Goal: Task Accomplishment & Management: Use online tool/utility

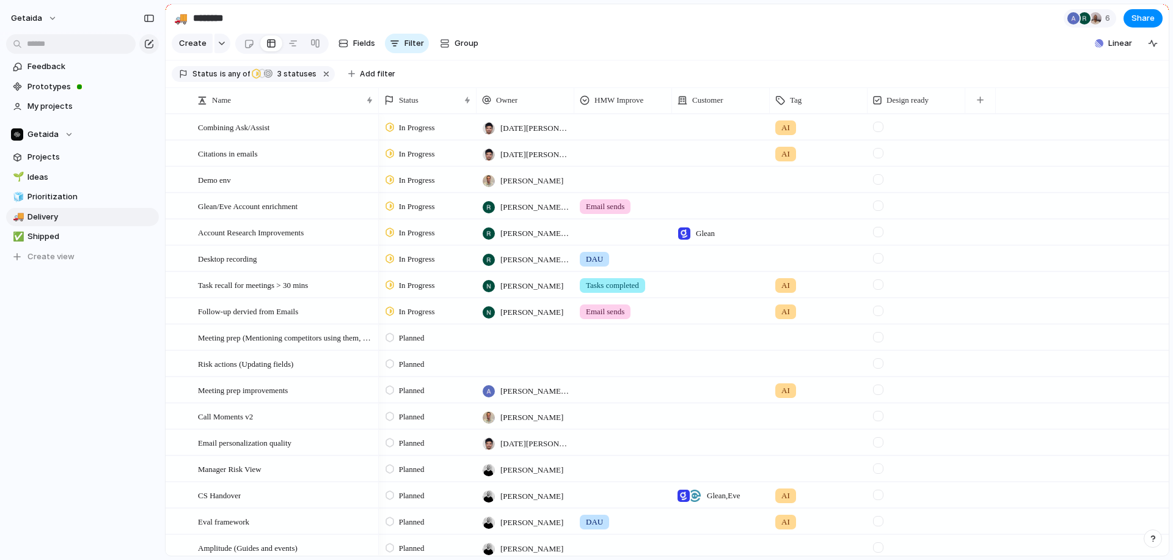
click at [435, 151] on span "In Progress" at bounding box center [417, 154] width 36 height 12
click at [424, 262] on span "Completed" at bounding box center [420, 267] width 43 height 12
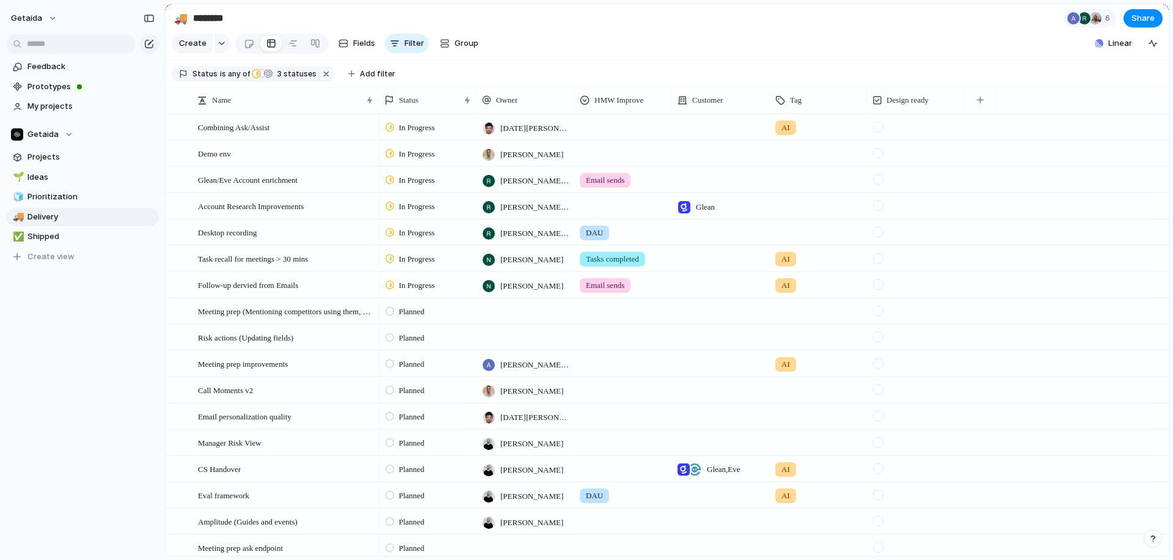
click at [407, 154] on span "In Progress" at bounding box center [417, 154] width 36 height 12
click at [412, 268] on span "Completed" at bounding box center [420, 267] width 43 height 12
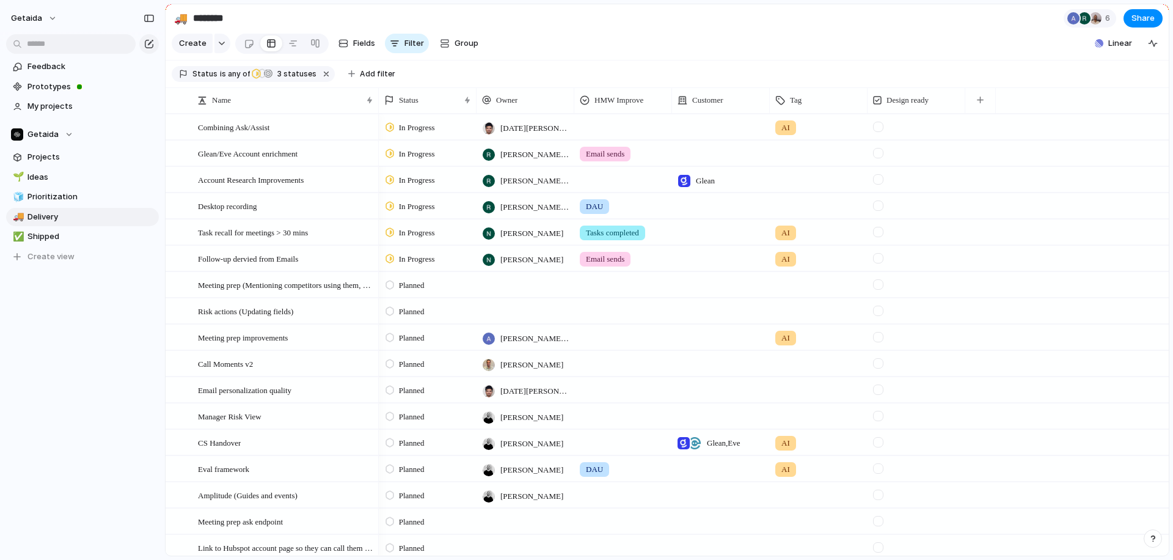
click at [406, 159] on span "In Progress" at bounding box center [417, 154] width 36 height 12
click at [422, 260] on div "Completed" at bounding box center [414, 267] width 55 height 15
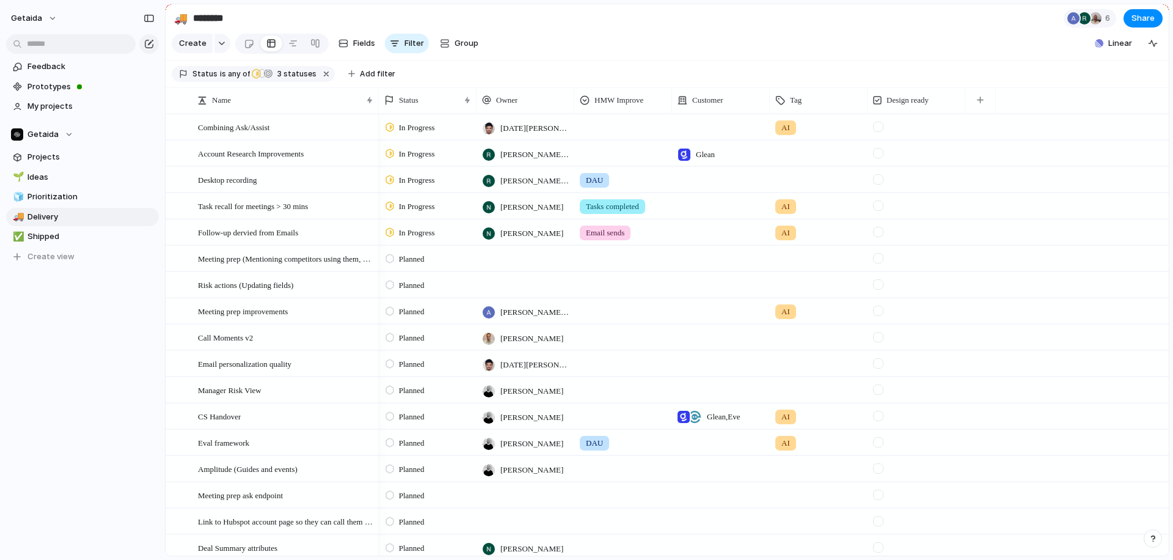
click at [413, 154] on span "In Progress" at bounding box center [417, 154] width 36 height 12
click at [418, 263] on span "Completed" at bounding box center [420, 267] width 43 height 12
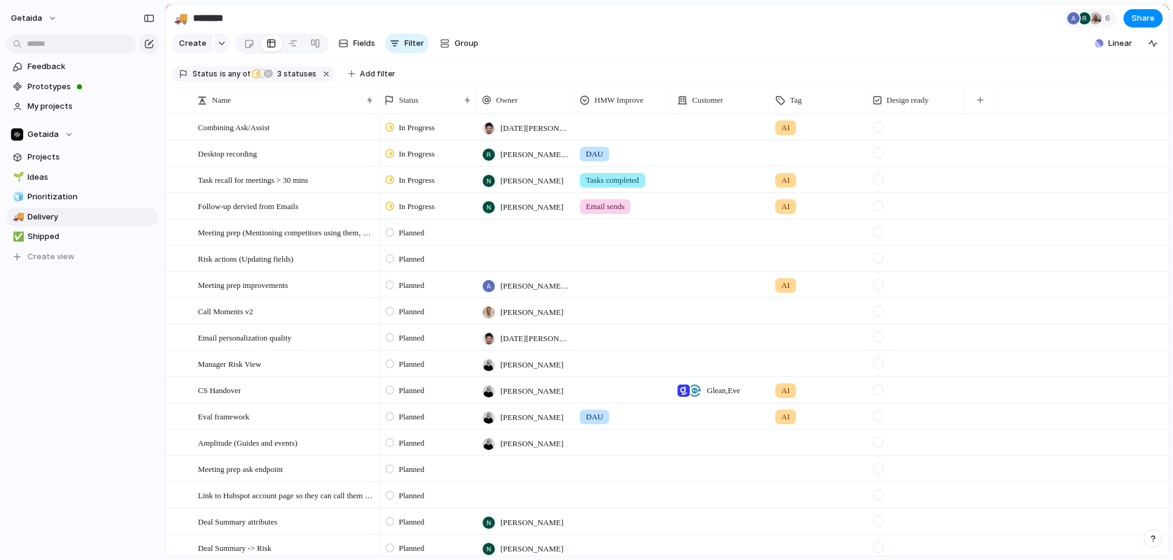
click at [421, 178] on span "In Progress" at bounding box center [417, 180] width 36 height 12
click at [423, 293] on span "Completed" at bounding box center [420, 294] width 43 height 12
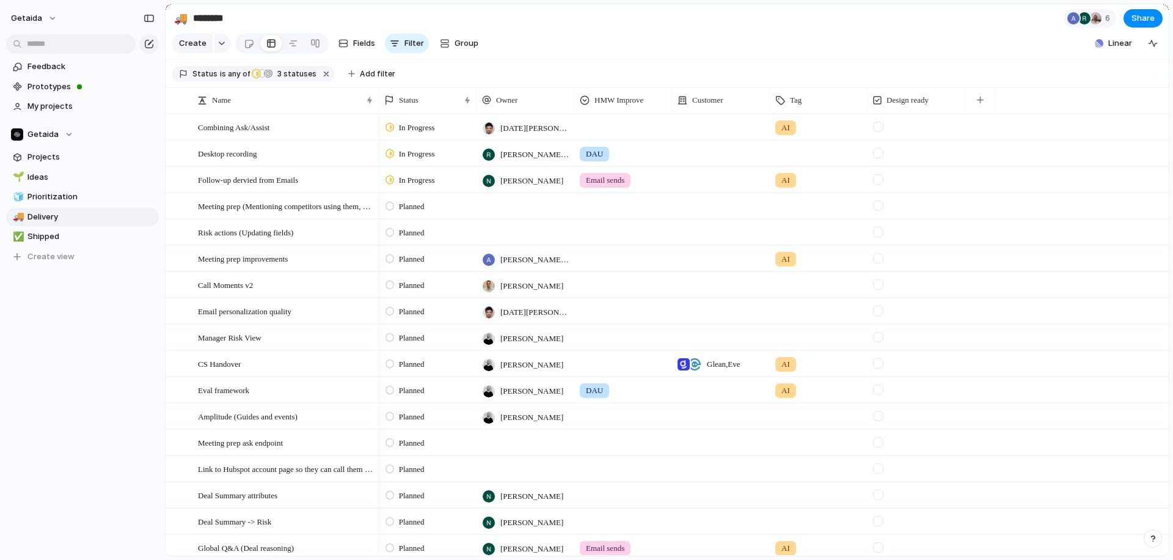
click at [417, 181] on span "In Progress" at bounding box center [417, 180] width 36 height 12
click at [140, 297] on div "Backlog Planned In Progress Completed Canceled" at bounding box center [586, 280] width 1173 height 560
drag, startPoint x: 296, startPoint y: 238, endPoint x: 297, endPoint y: 196, distance: 42.2
click at [408, 206] on span "Planned" at bounding box center [412, 206] width 26 height 12
click at [418, 300] on span "In Progress" at bounding box center [420, 299] width 43 height 12
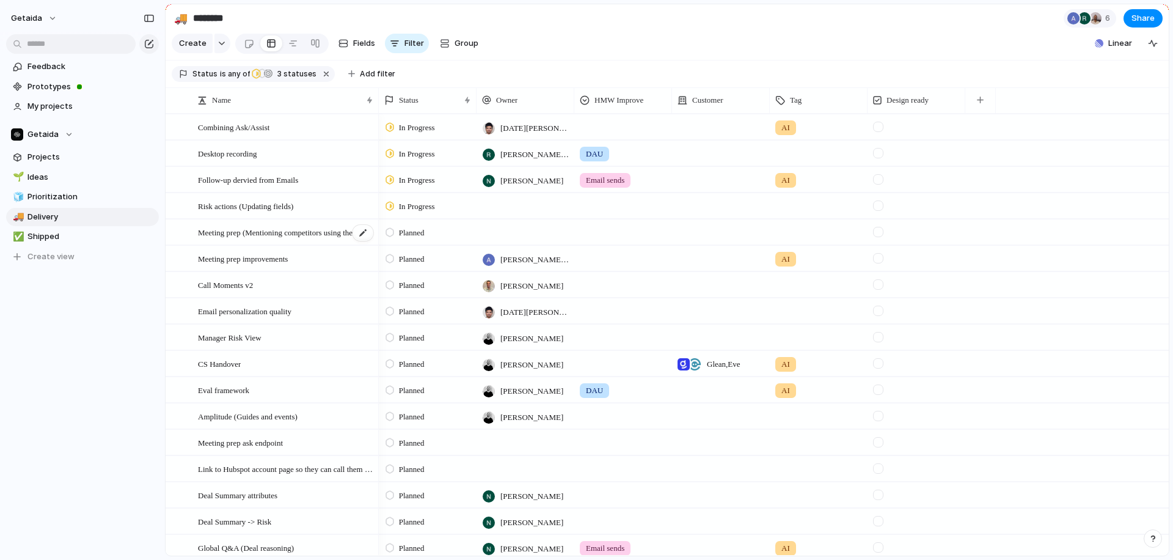
click at [299, 234] on span "Meeting prep (Mentioning competitors using them, or other similar companies)" at bounding box center [286, 232] width 177 height 14
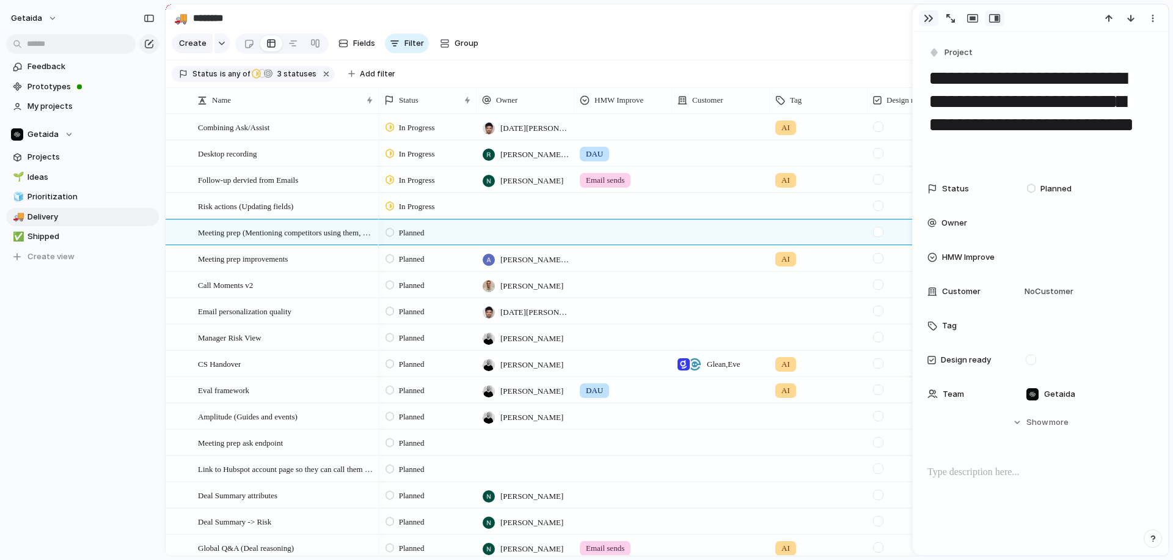
click at [924, 21] on div "button" at bounding box center [929, 18] width 10 height 10
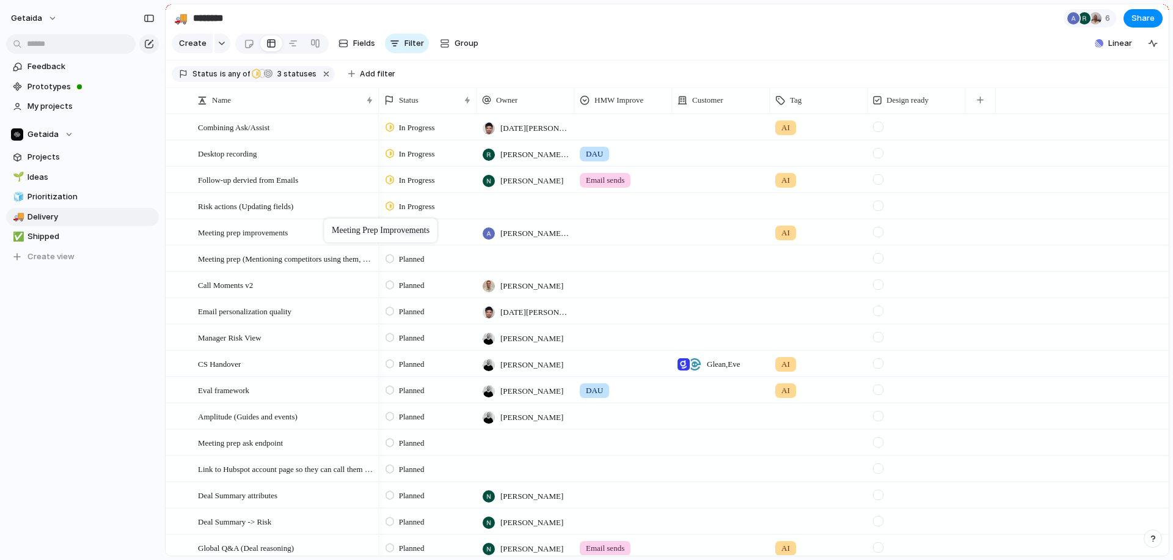
drag, startPoint x: 332, startPoint y: 260, endPoint x: 330, endPoint y: 221, distance: 39.2
click at [417, 232] on span "Planned" at bounding box center [412, 233] width 26 height 12
click at [421, 323] on span "In Progress" at bounding box center [420, 325] width 43 height 12
click at [411, 286] on span "Planned" at bounding box center [412, 285] width 26 height 12
click at [416, 379] on span "In Progress" at bounding box center [420, 378] width 43 height 12
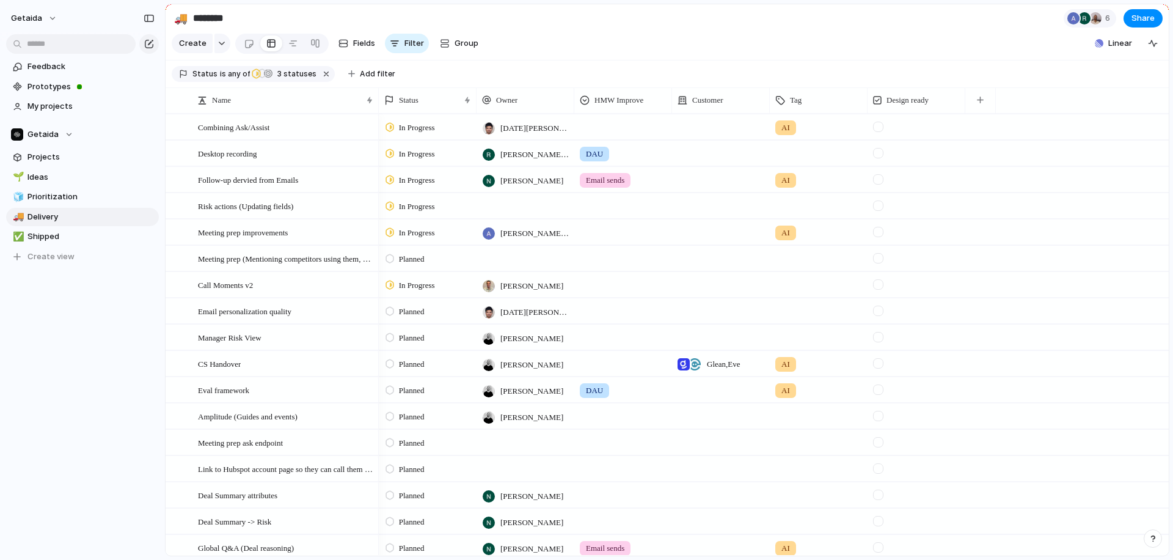
click at [512, 308] on span "[DATE][PERSON_NAME]" at bounding box center [534, 312] width 68 height 12
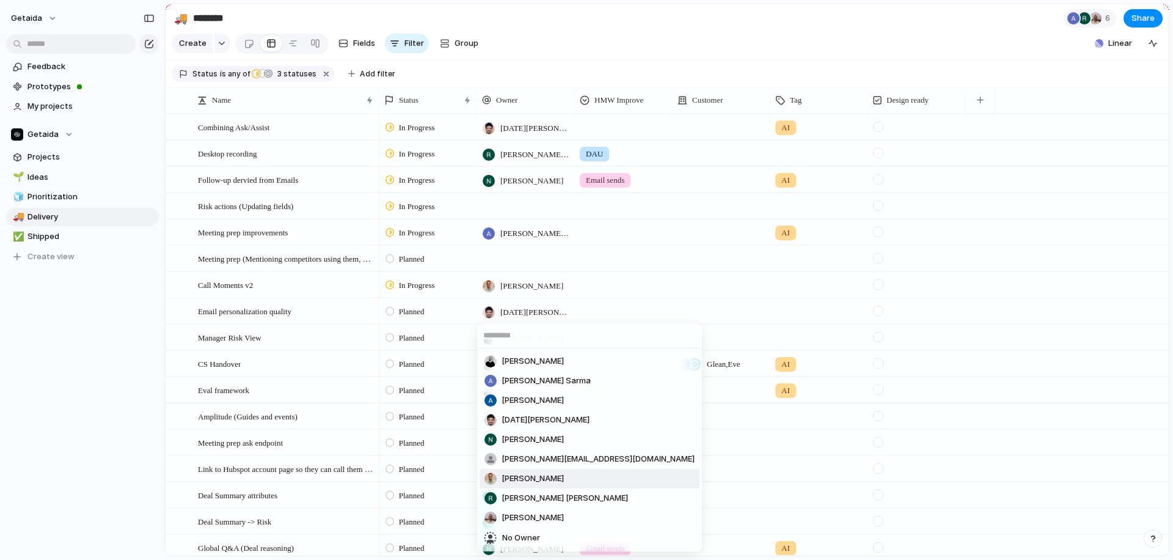
click at [522, 481] on span "[PERSON_NAME]" at bounding box center [532, 478] width 62 height 12
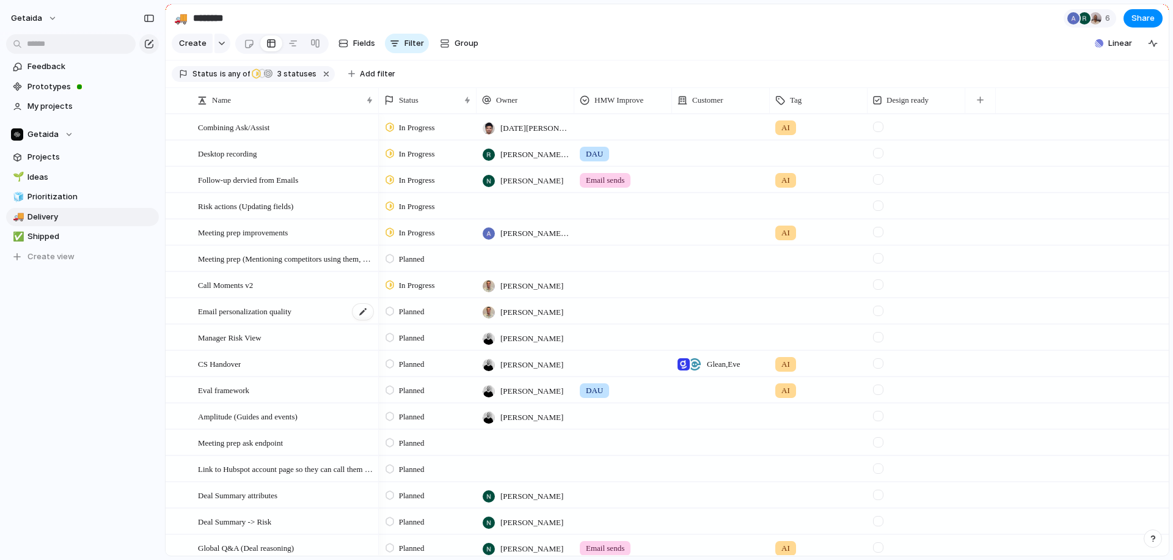
click at [279, 312] on span "Email personalization quality" at bounding box center [244, 311] width 93 height 14
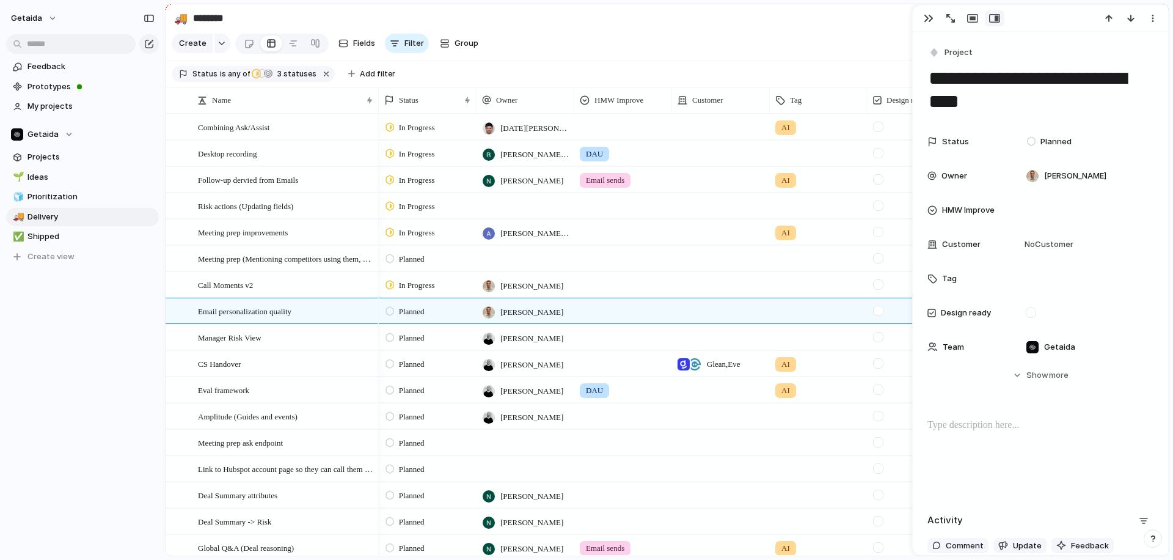
click at [1031, 103] on textarea "**********" at bounding box center [1040, 89] width 226 height 49
type textarea "**********"
click at [91, 346] on div "Feedback Prototypes My projects Getaida Projects 🌱 Ideas 🧊 Prioritization 🚚 Del…" at bounding box center [82, 182] width 165 height 365
click at [926, 20] on div "button" at bounding box center [929, 18] width 10 height 10
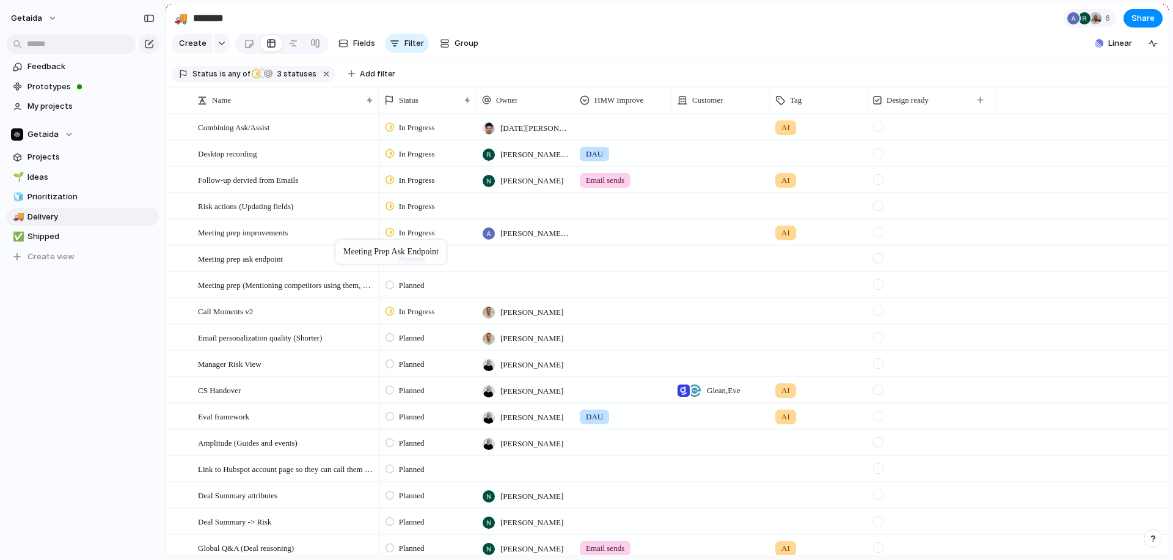
drag, startPoint x: 307, startPoint y: 445, endPoint x: 341, endPoint y: 242, distance: 205.8
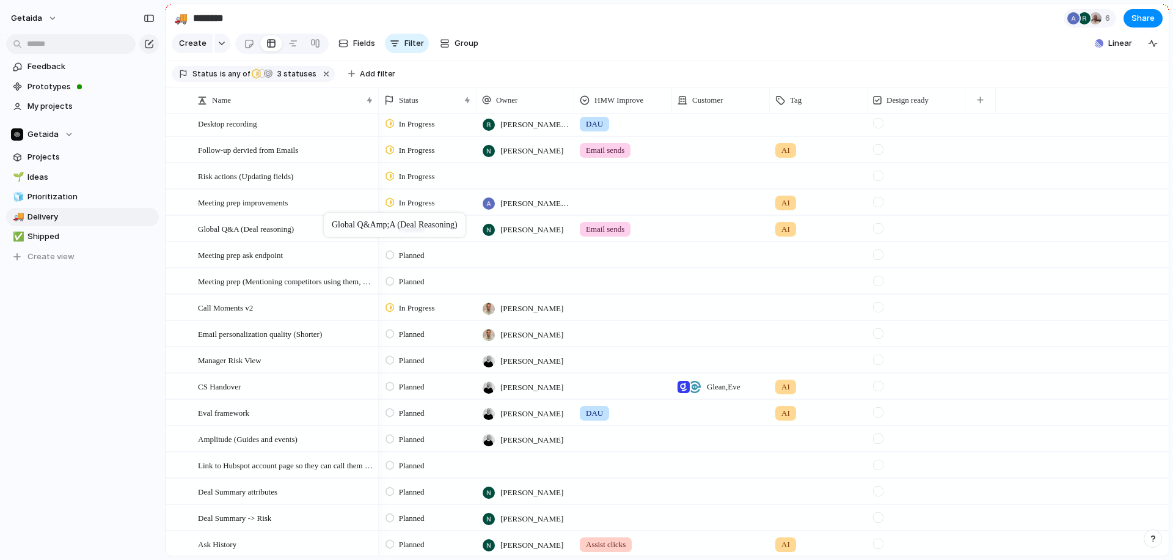
drag, startPoint x: 274, startPoint y: 519, endPoint x: 330, endPoint y: 215, distance: 309.2
click at [425, 231] on span "Planned" at bounding box center [412, 229] width 26 height 12
click at [417, 318] on span "In Progress" at bounding box center [420, 322] width 43 height 12
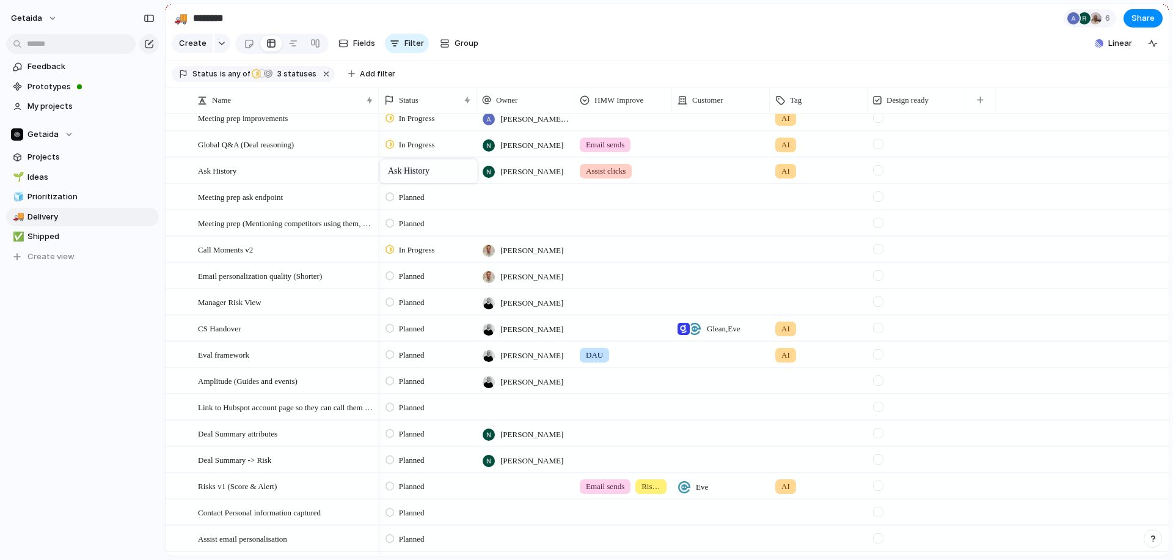
drag, startPoint x: 313, startPoint y: 462, endPoint x: 386, endPoint y: 161, distance: 309.3
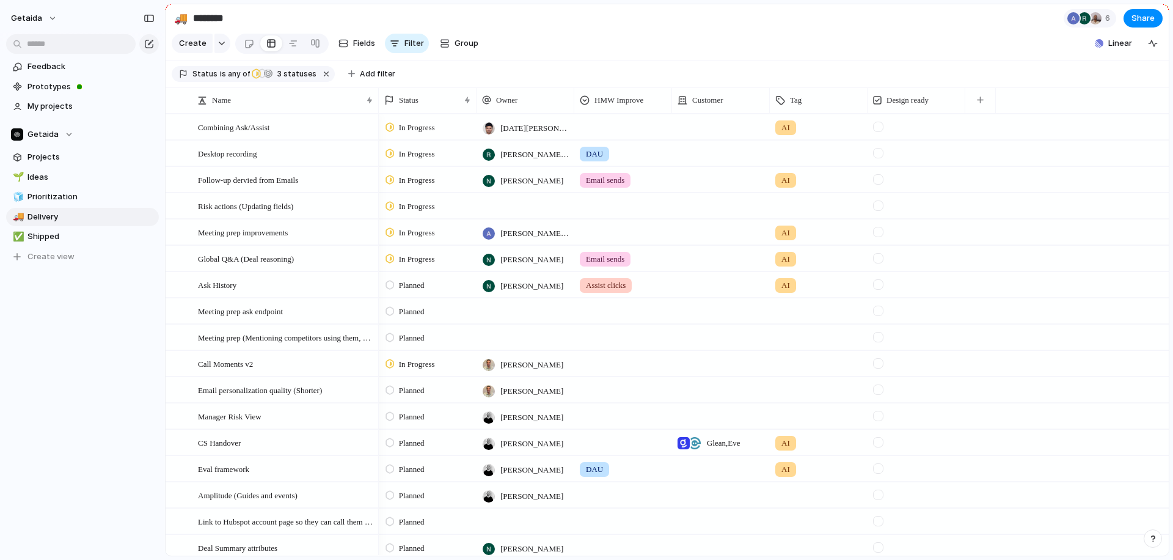
click at [418, 282] on span "Planned" at bounding box center [412, 285] width 26 height 12
click at [421, 371] on div "In Progress" at bounding box center [414, 378] width 55 height 15
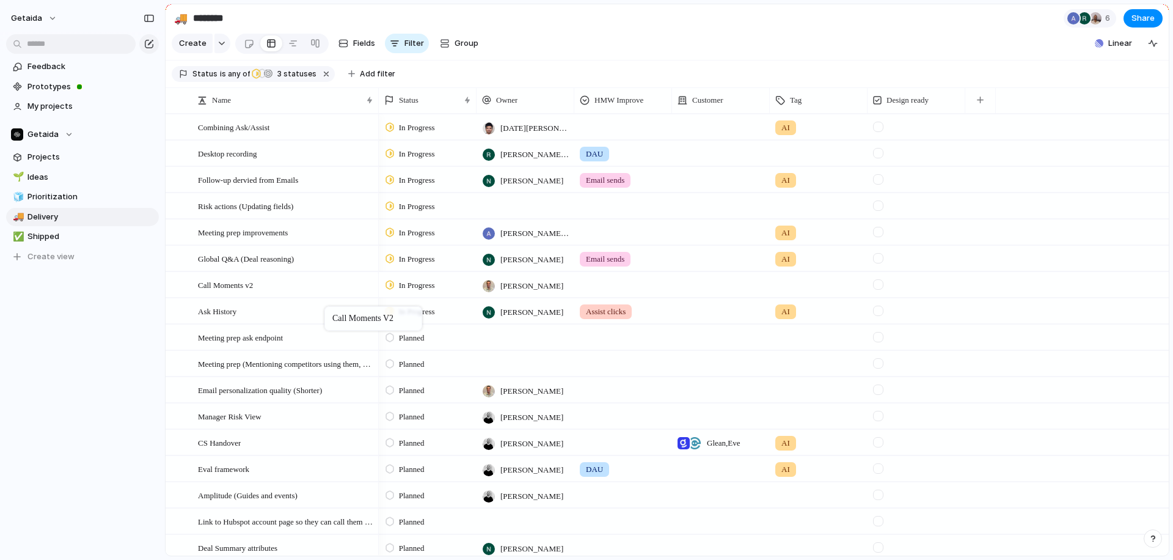
drag, startPoint x: 310, startPoint y: 370, endPoint x: 330, endPoint y: 308, distance: 64.3
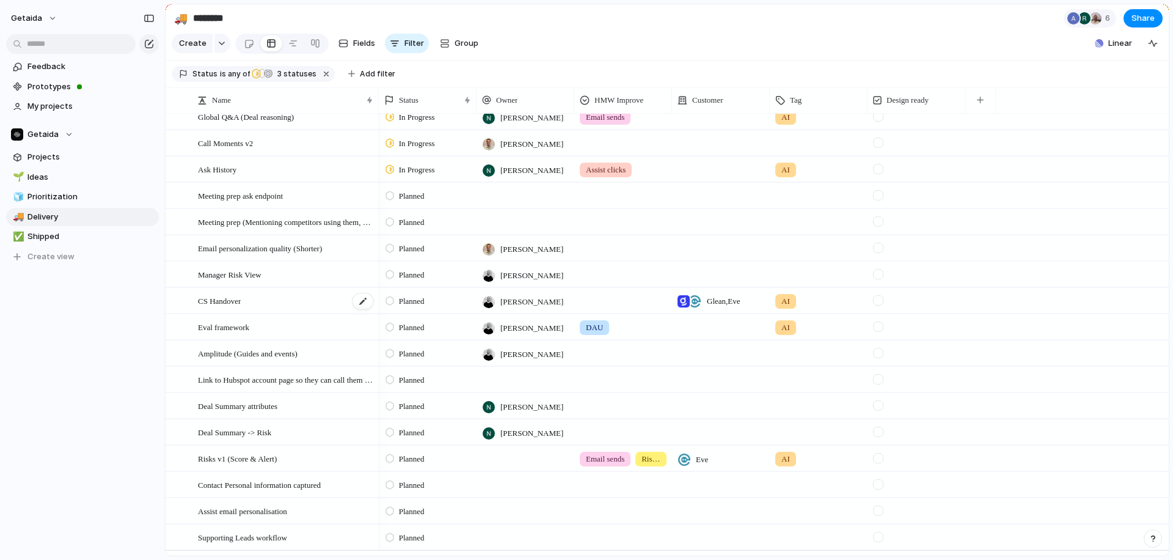
scroll to position [163, 0]
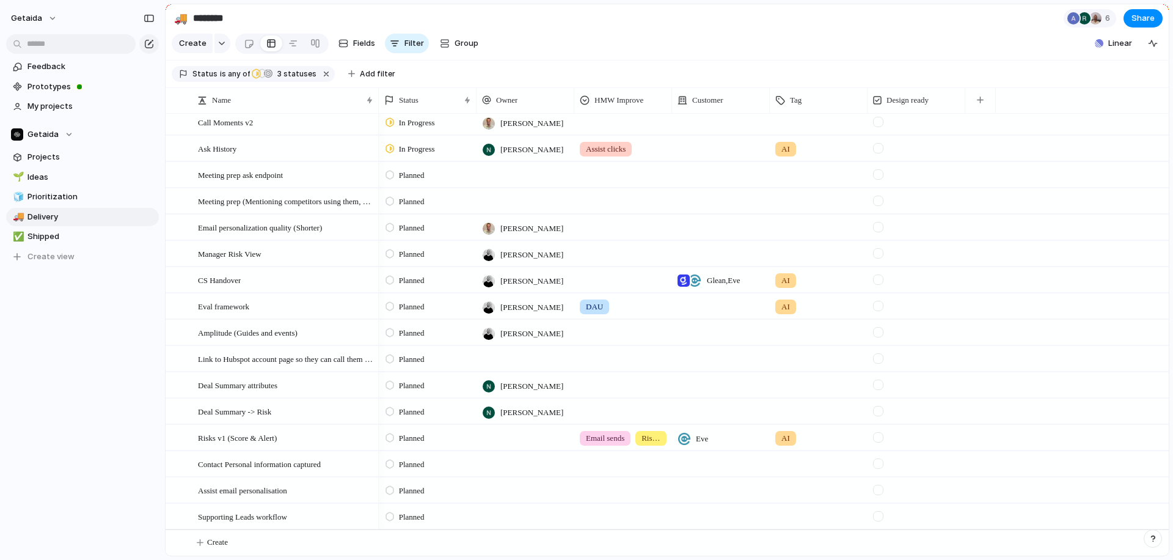
click at [398, 410] on div "Planned" at bounding box center [406, 411] width 43 height 15
click at [418, 519] on span "Completed" at bounding box center [420, 522] width 43 height 12
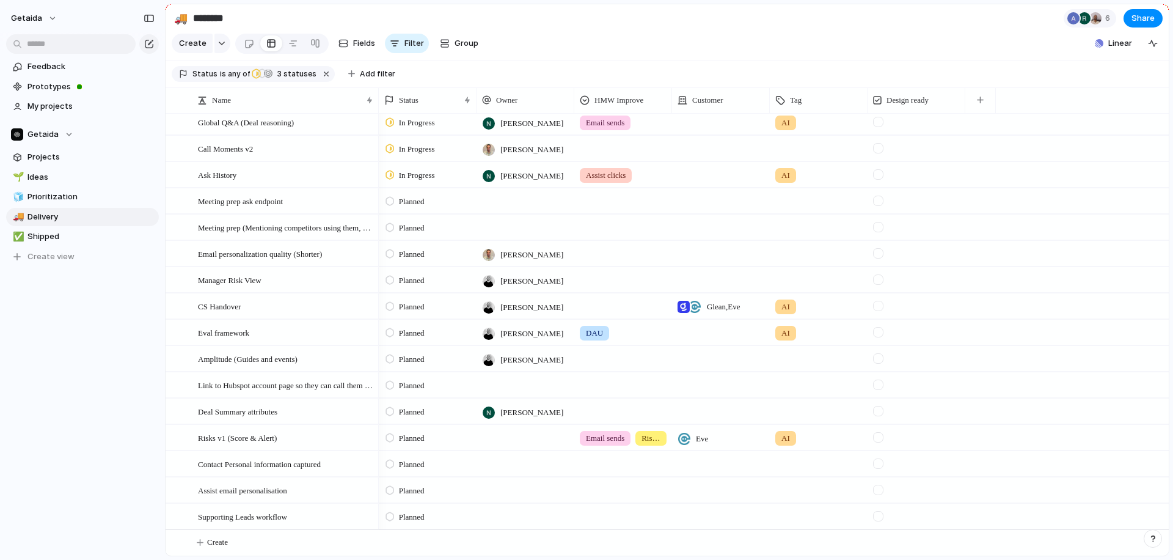
scroll to position [137, 0]
click at [418, 410] on span "Planned" at bounding box center [412, 412] width 26 height 12
click at [426, 516] on span "Completed" at bounding box center [420, 522] width 43 height 12
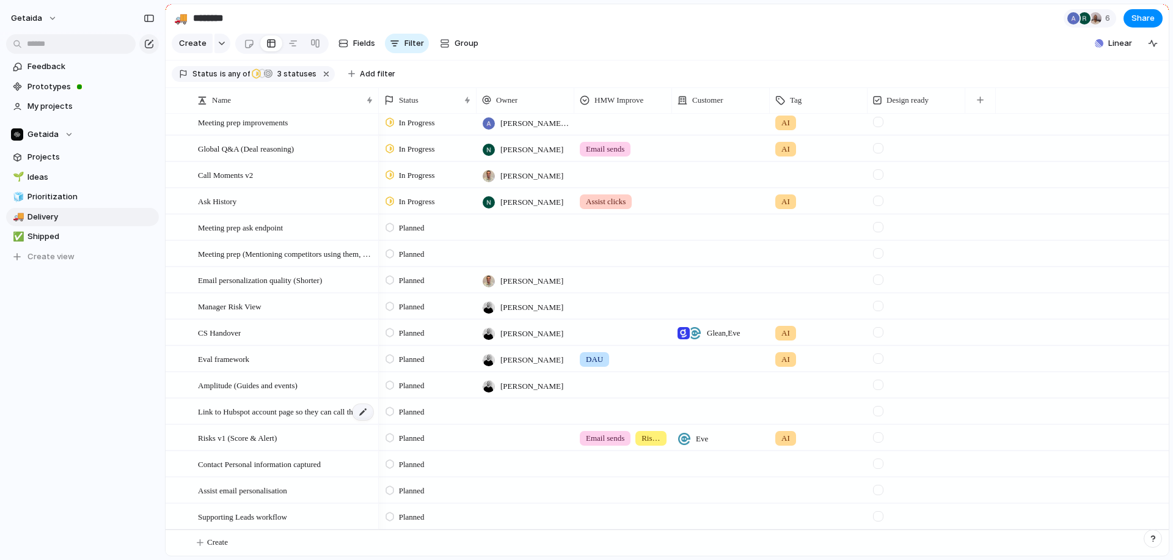
scroll to position [104, 0]
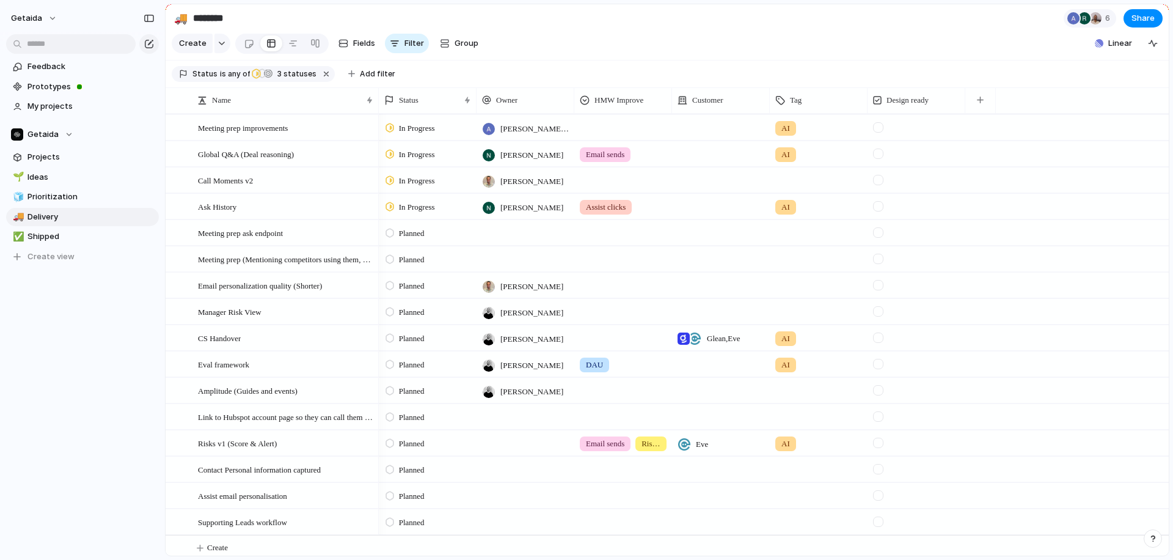
click at [425, 442] on span "Planned" at bounding box center [412, 443] width 26 height 12
click at [425, 520] on span "Completed" at bounding box center [420, 522] width 43 height 12
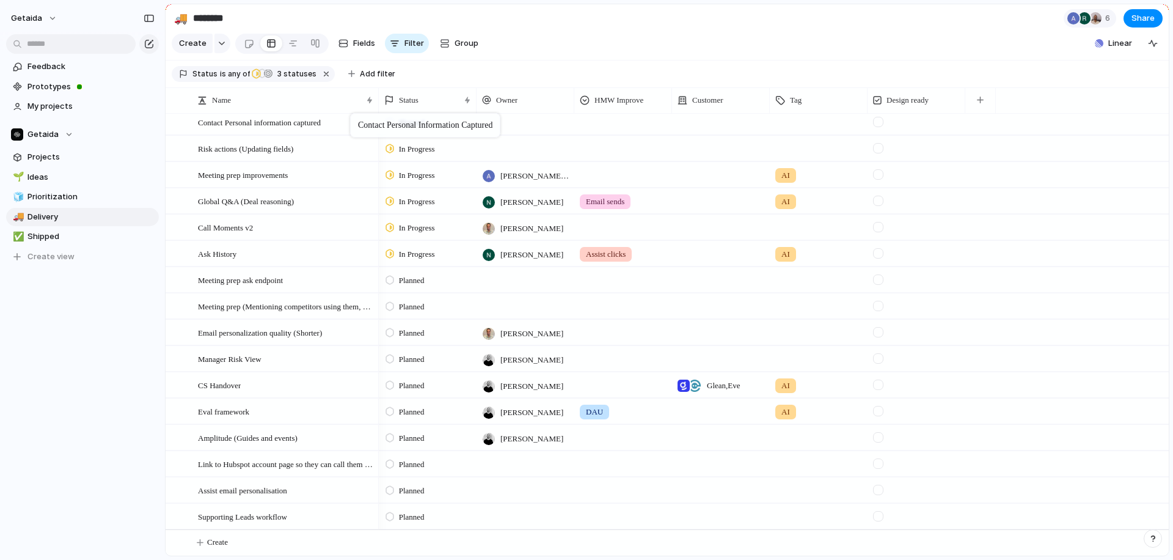
scroll to position [60, 0]
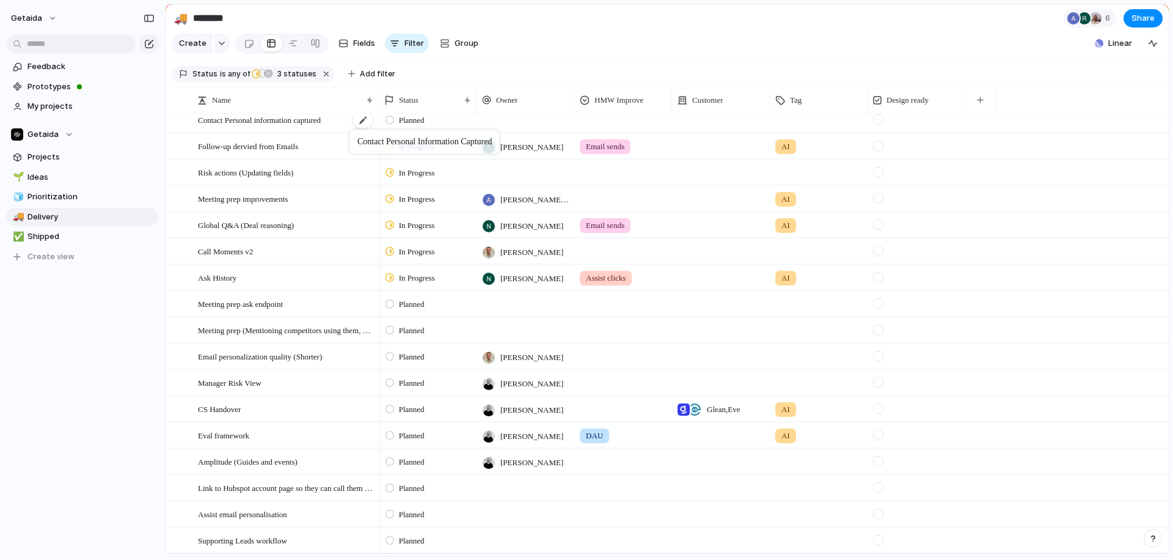
drag, startPoint x: 315, startPoint y: 462, endPoint x: 356, endPoint y: 132, distance: 333.0
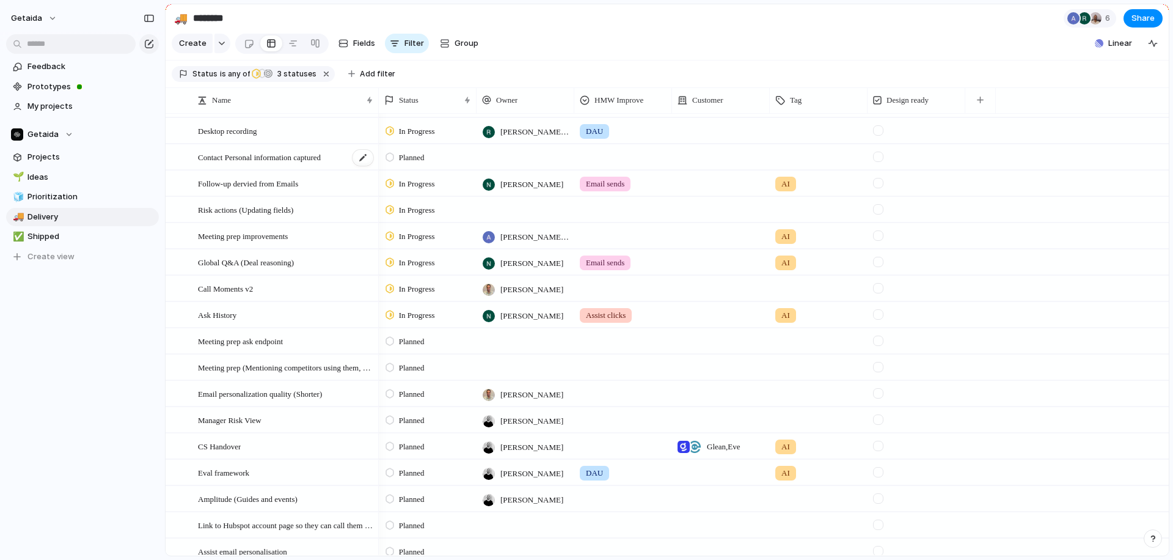
scroll to position [0, 0]
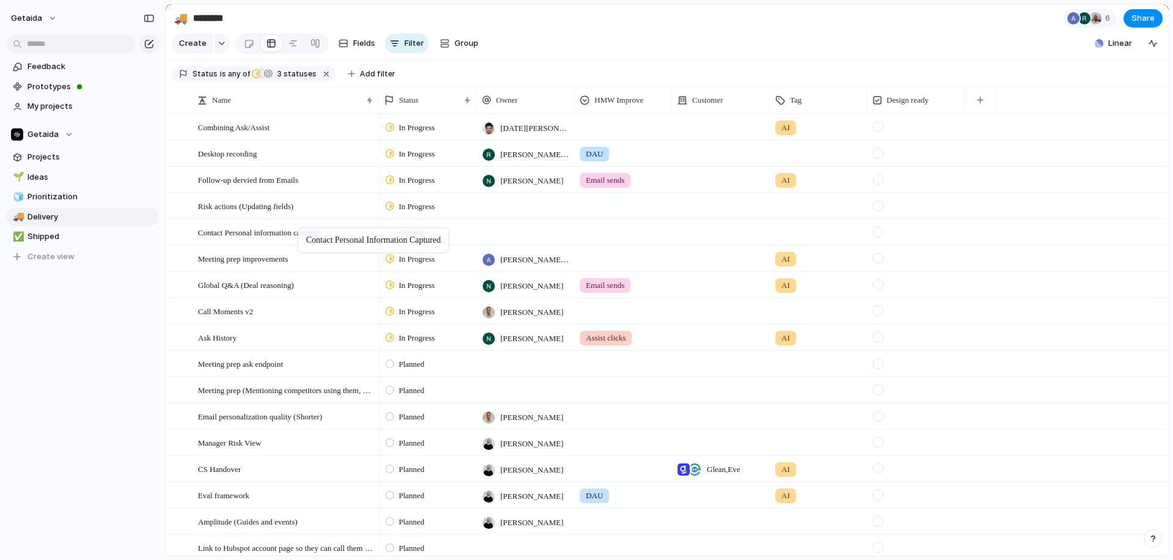
drag, startPoint x: 315, startPoint y: 181, endPoint x: 302, endPoint y: 227, distance: 47.4
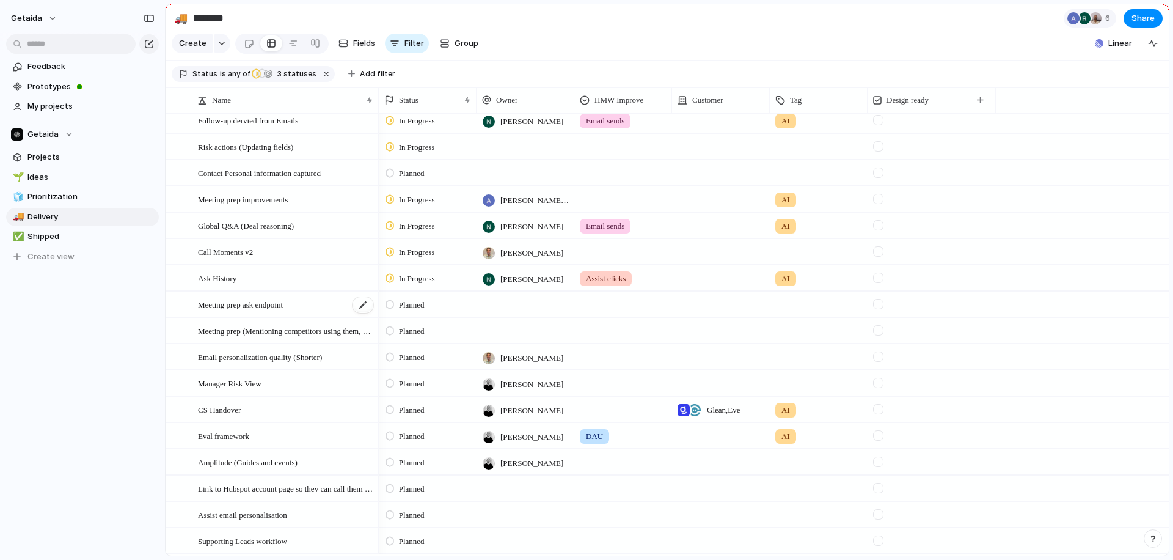
scroll to position [68, 0]
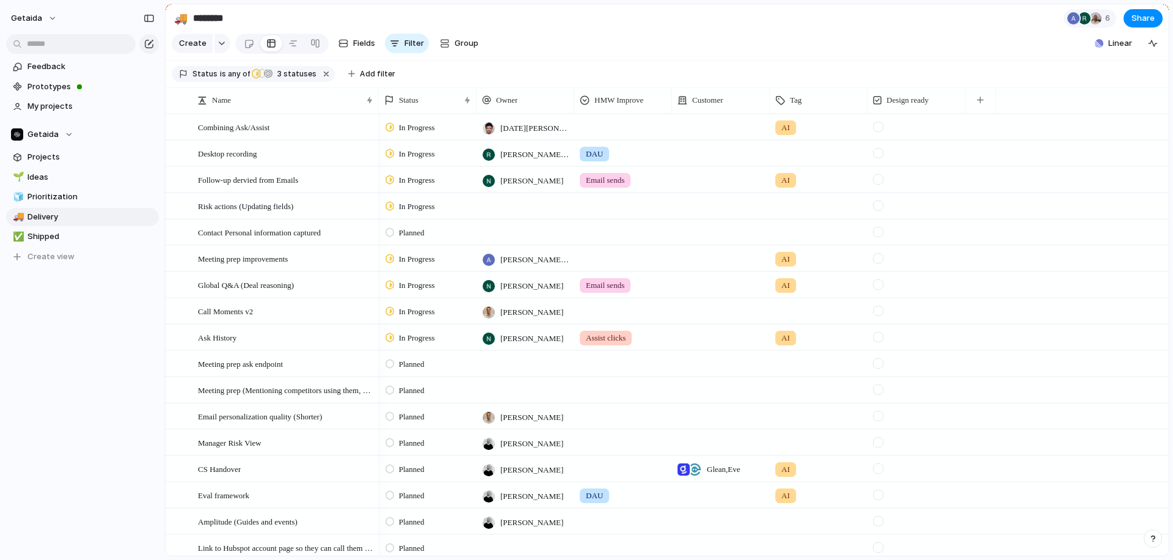
click at [503, 229] on div at bounding box center [525, 231] width 98 height 25
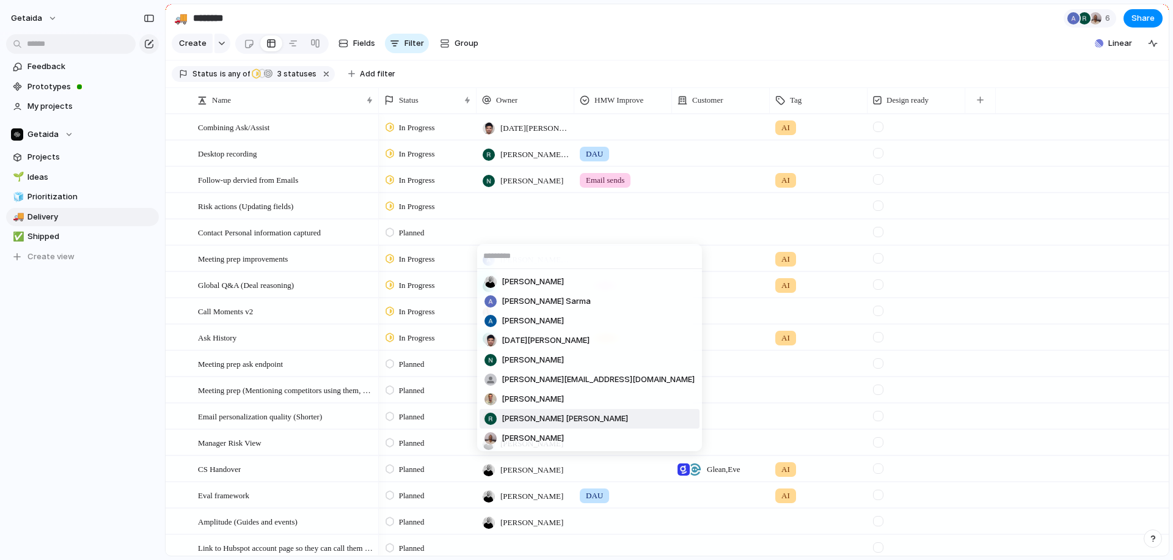
click at [520, 420] on span "[PERSON_NAME] [PERSON_NAME]" at bounding box center [564, 418] width 126 height 12
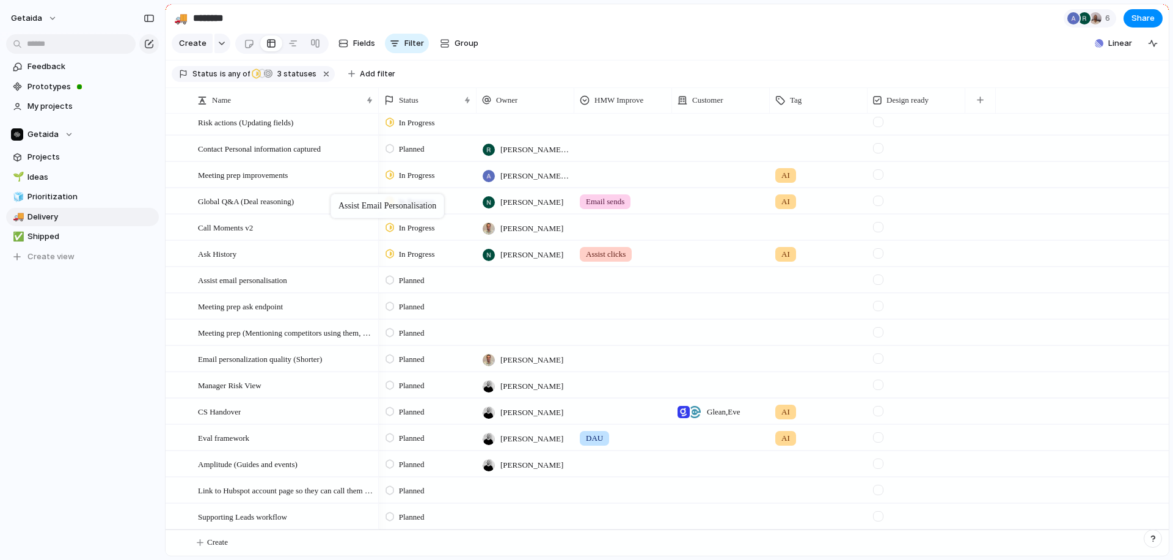
drag, startPoint x: 263, startPoint y: 489, endPoint x: 337, endPoint y: 196, distance: 301.8
click at [287, 283] on span "Assist email personalisation" at bounding box center [242, 279] width 89 height 14
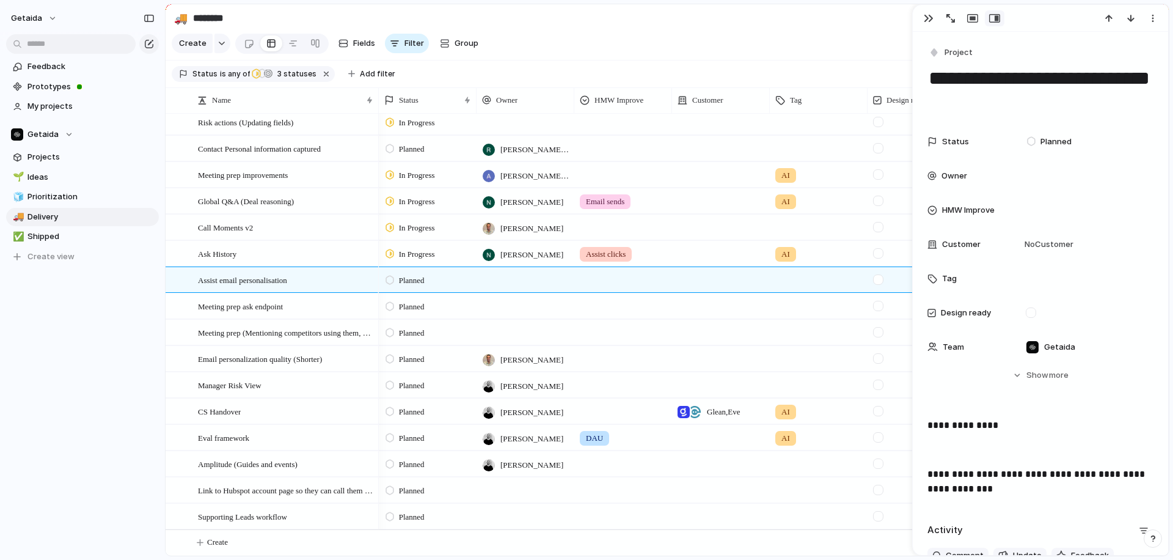
click at [1062, 108] on textarea "**********" at bounding box center [1040, 89] width 226 height 49
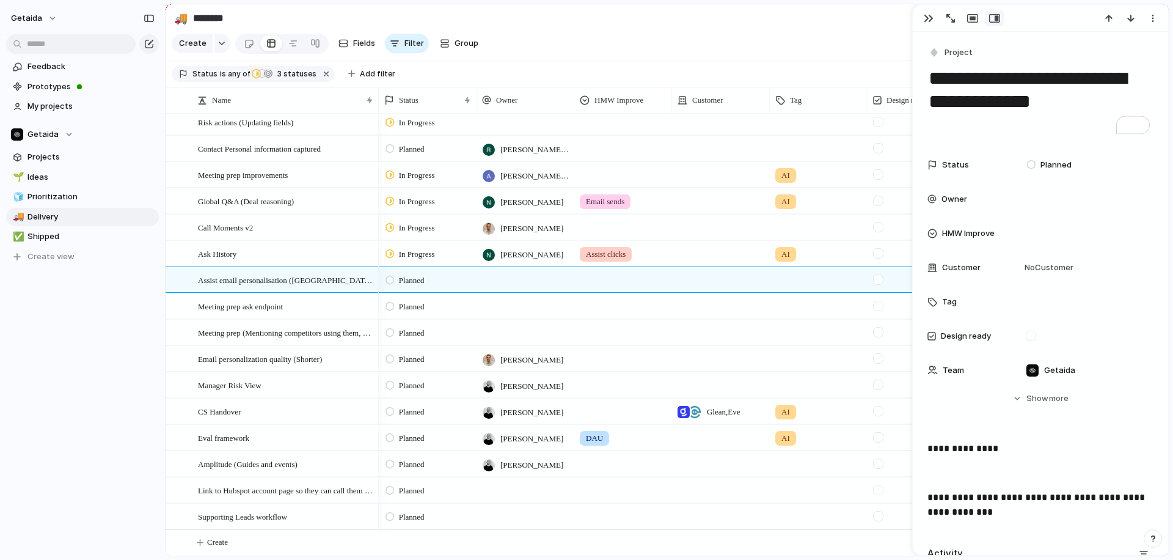
type textarea "**********"
click at [141, 323] on div "Feedback Prototypes My projects Getaida Projects 🌱 Ideas 🧊 Prioritization 🚚 Del…" at bounding box center [82, 182] width 165 height 365
click at [926, 18] on div "button" at bounding box center [929, 18] width 10 height 10
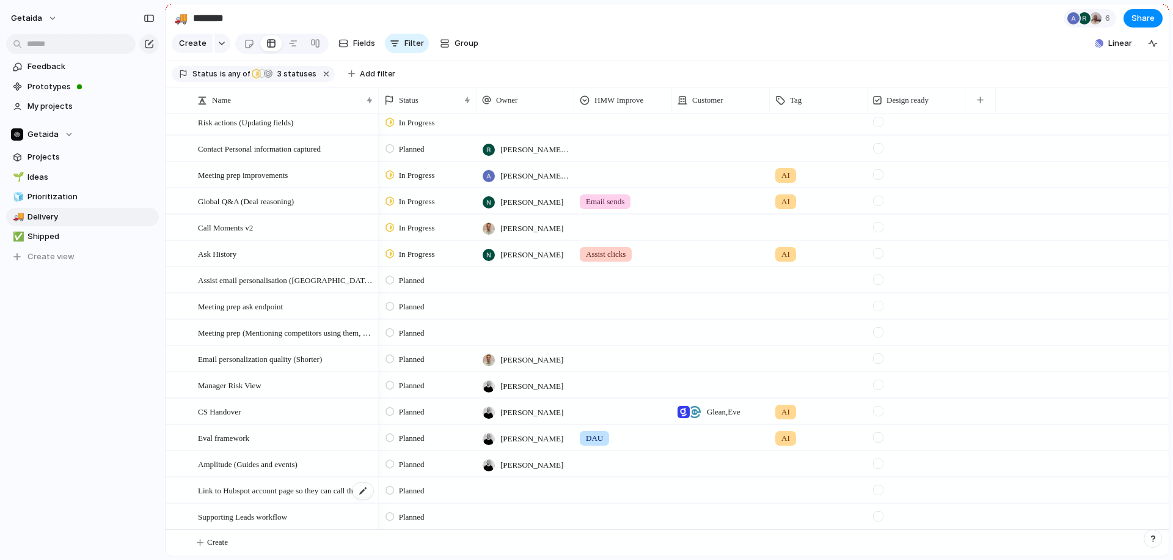
click at [242, 487] on span "Link to Hubspot account page so they can call them from Accounts page" at bounding box center [286, 490] width 177 height 14
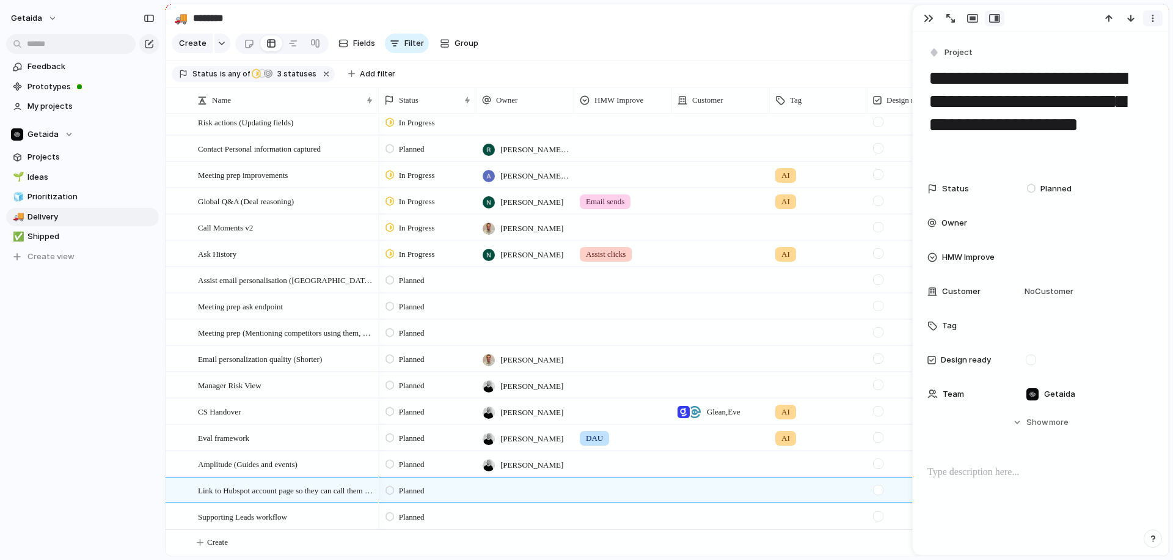
click at [1149, 15] on div "button" at bounding box center [1153, 18] width 10 height 10
click at [1109, 64] on span "Delete" at bounding box center [1100, 64] width 26 height 12
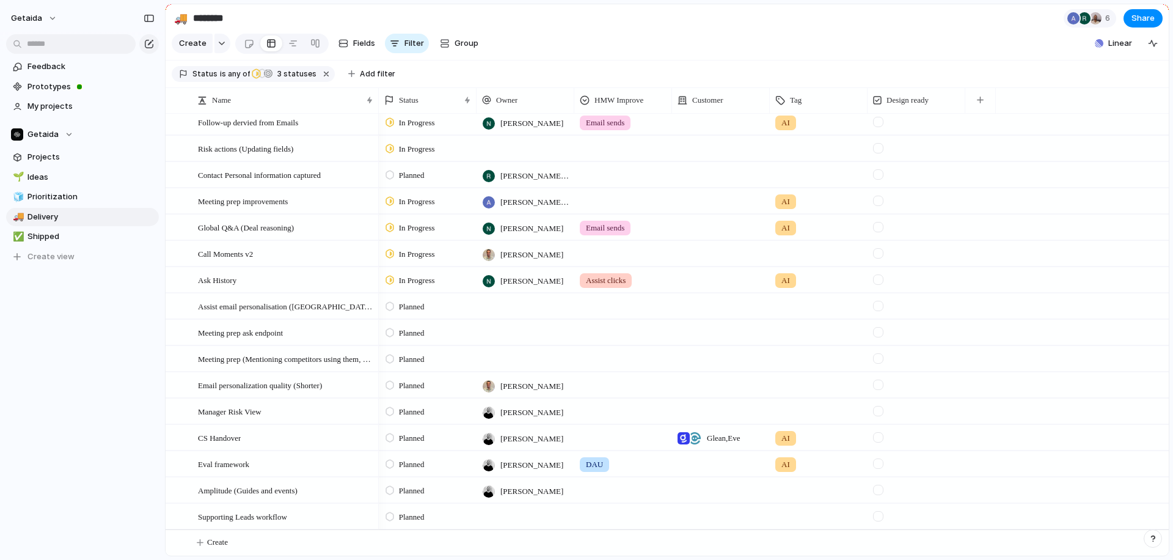
scroll to position [58, 0]
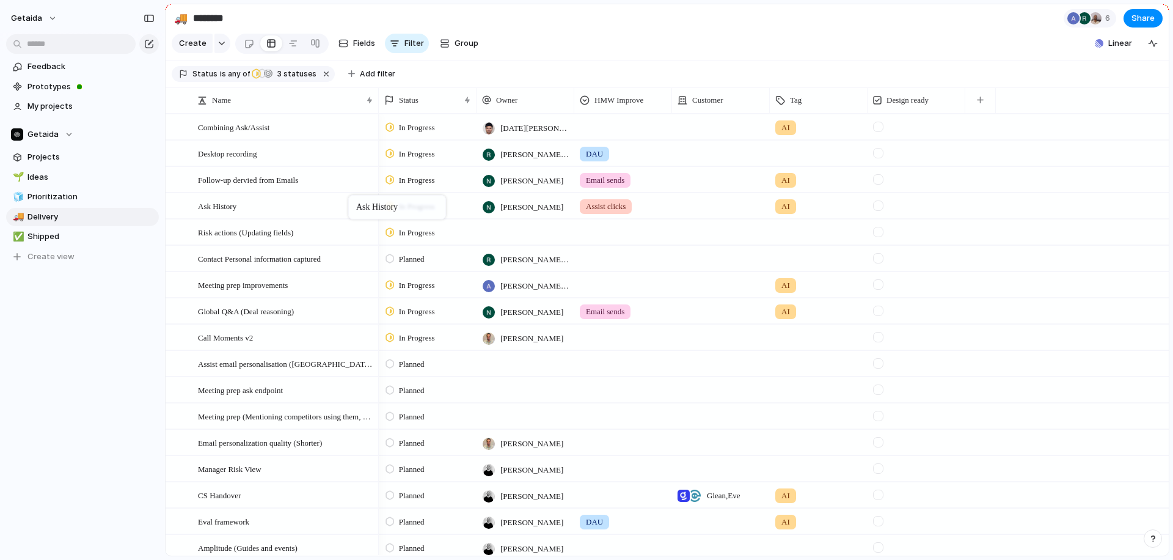
drag, startPoint x: 318, startPoint y: 333, endPoint x: 354, endPoint y: 198, distance: 139.9
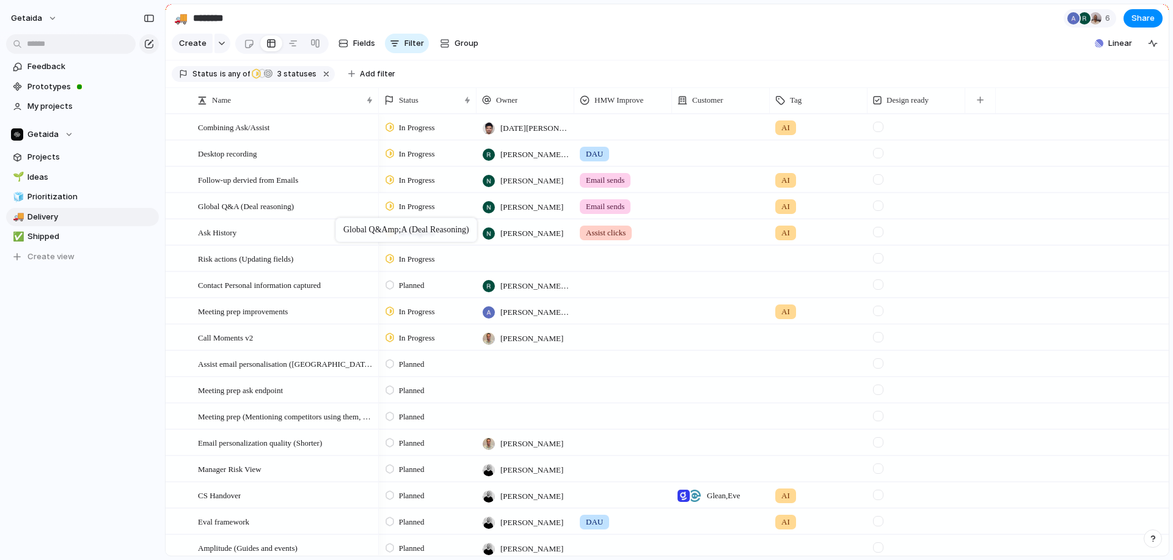
drag, startPoint x: 331, startPoint y: 308, endPoint x: 341, endPoint y: 220, distance: 89.2
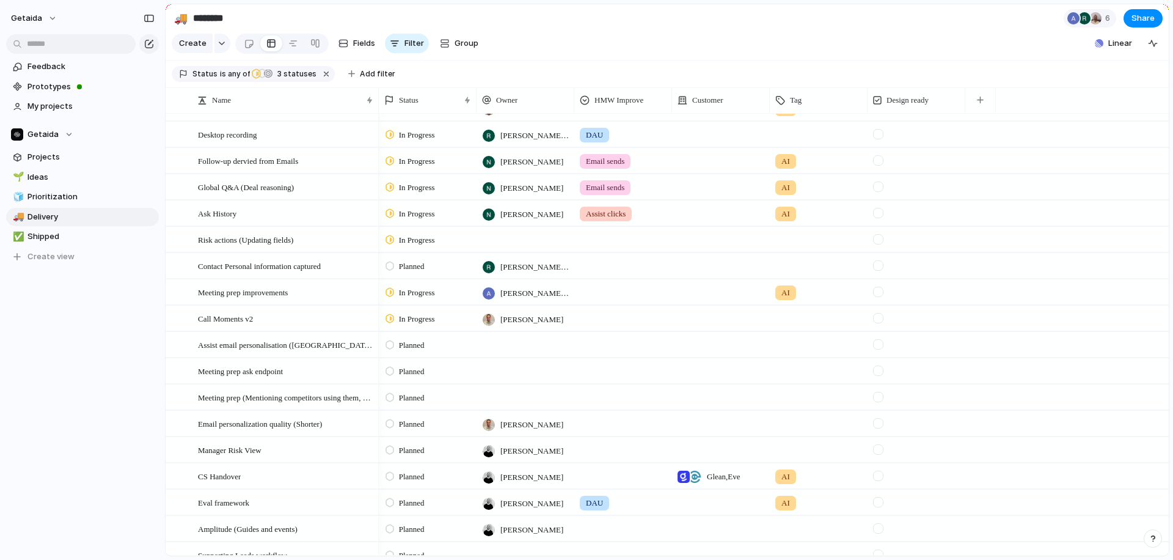
scroll to position [58, 0]
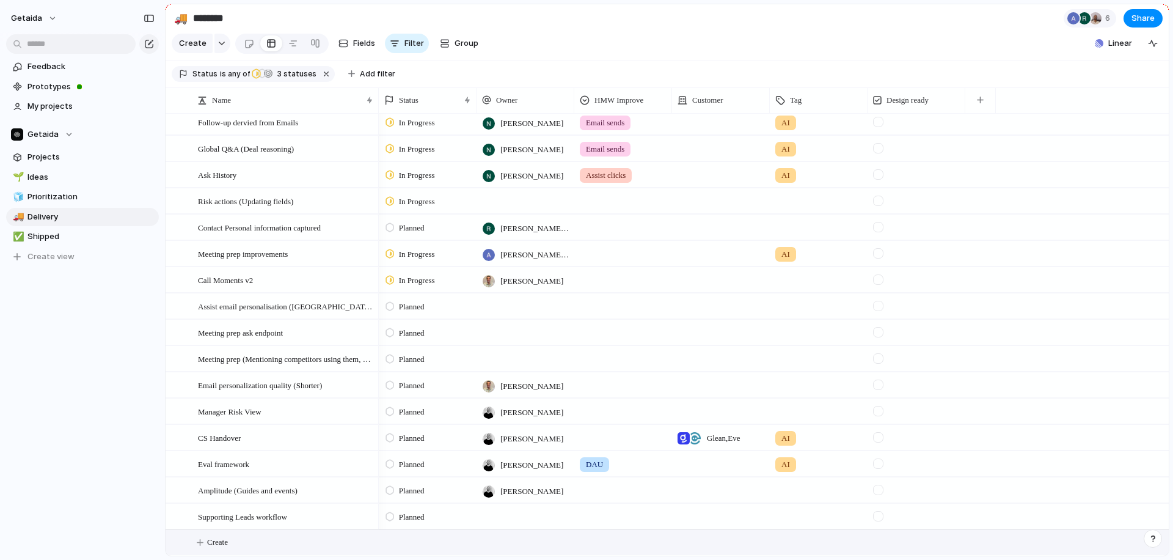
click at [221, 538] on span "Create" at bounding box center [217, 542] width 21 height 12
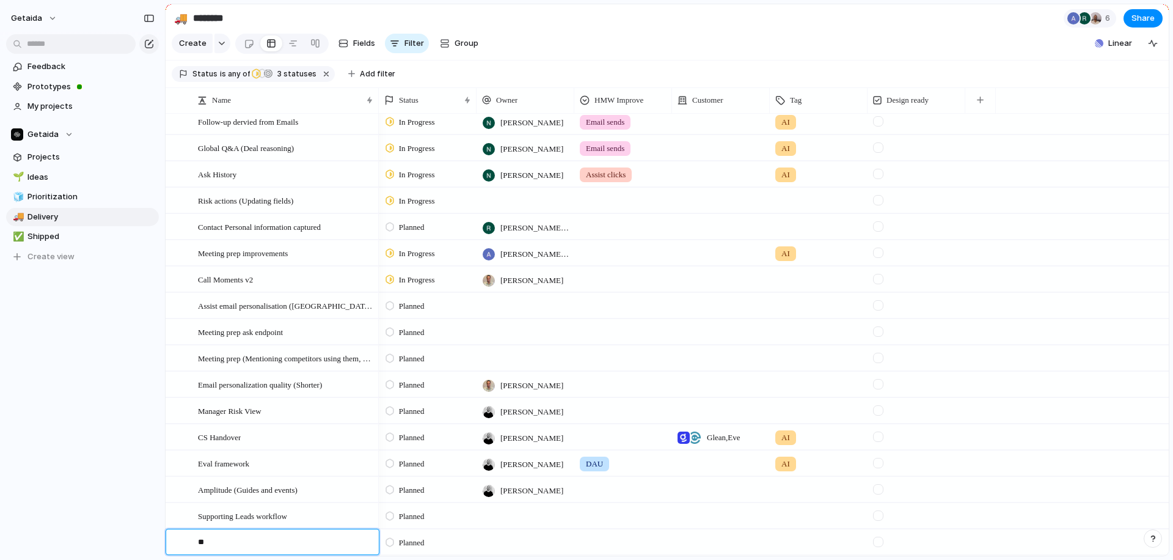
type textarea "*"
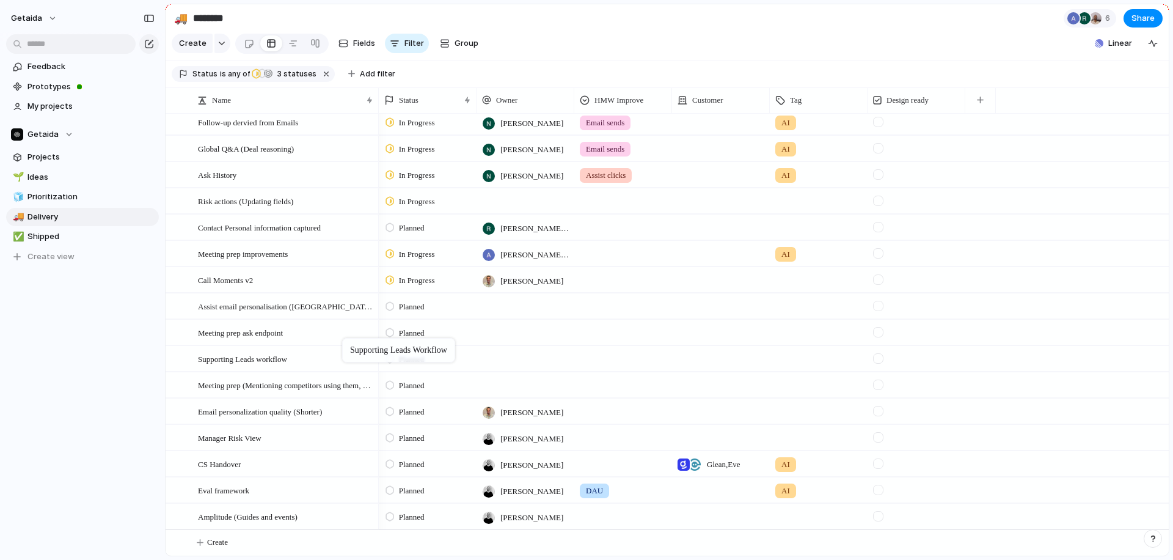
drag, startPoint x: 323, startPoint y: 516, endPoint x: 348, endPoint y: 341, distance: 176.0
click at [505, 359] on div at bounding box center [525, 358] width 98 height 25
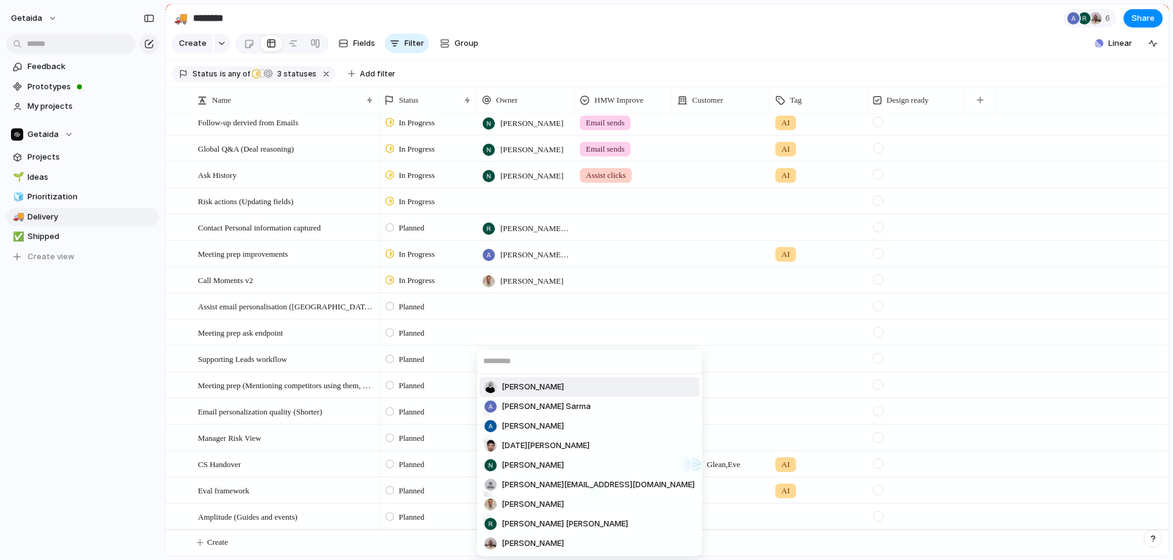
click at [524, 388] on span "[PERSON_NAME]" at bounding box center [532, 387] width 62 height 12
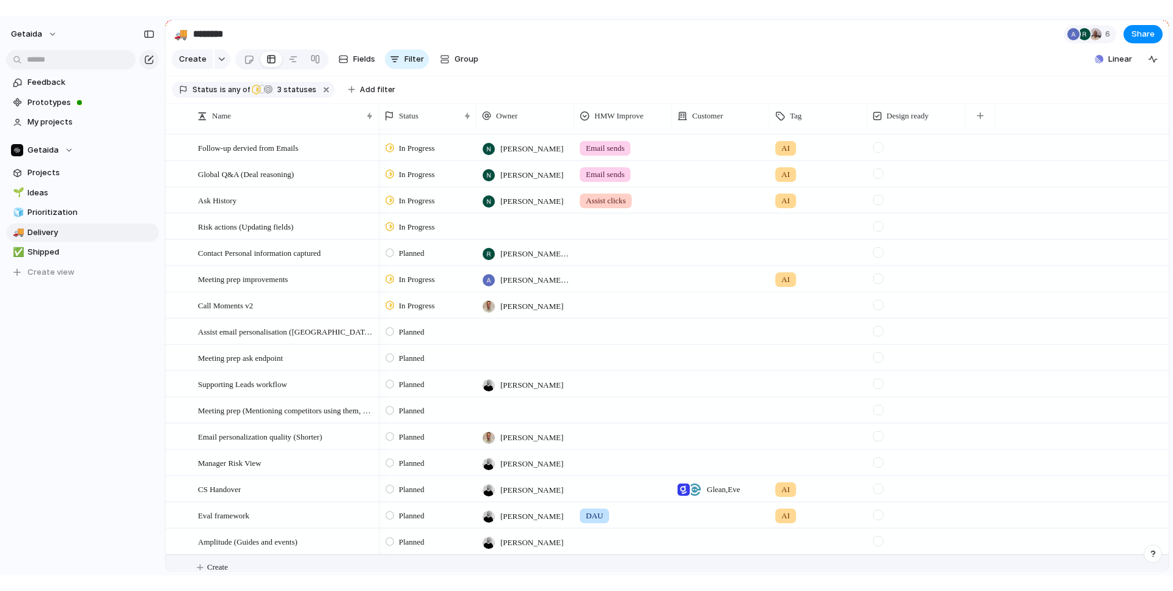
scroll to position [0, 0]
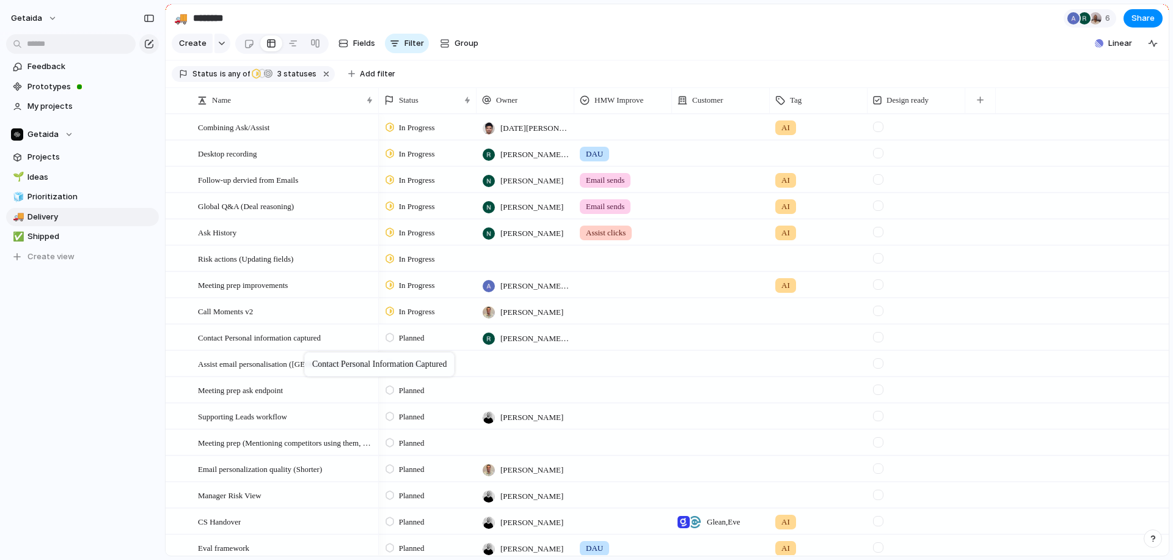
drag, startPoint x: 305, startPoint y: 284, endPoint x: 310, endPoint y: 352, distance: 68.0
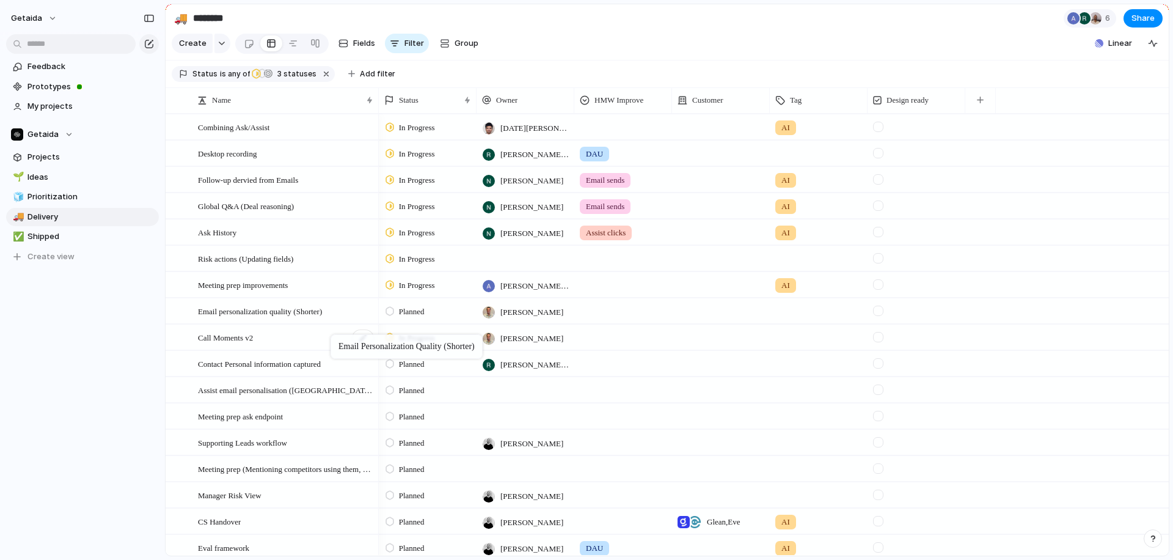
drag, startPoint x: 325, startPoint y: 471, endPoint x: 341, endPoint y: 335, distance: 137.1
click at [426, 319] on div "Planned" at bounding box center [428, 310] width 98 height 25
click at [416, 399] on span "In Progress" at bounding box center [420, 404] width 43 height 12
